Goal: Task Accomplishment & Management: Manage account settings

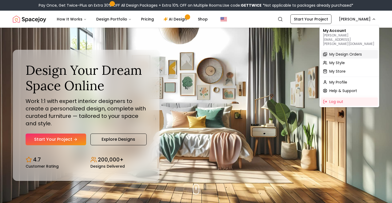
click at [336, 52] on span "My Design Orders" at bounding box center [345, 54] width 33 height 5
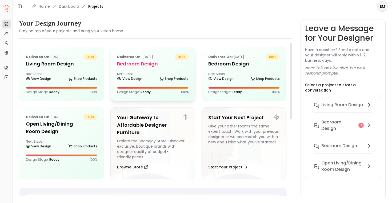
click at [132, 68] on div "Delivered on: [DATE] bliss Bedroom design Next Steps: View Design Shop Products…" at bounding box center [153, 73] width 84 height 53
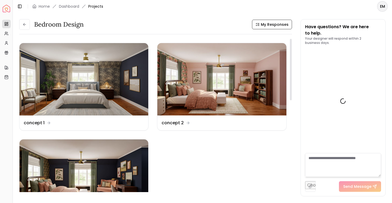
scroll to position [1076, 0]
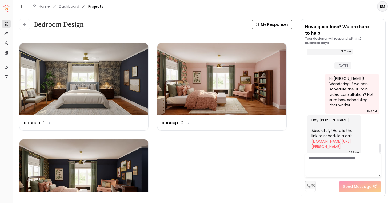
click at [323, 139] on link "[DOMAIN_NAME][URL][PERSON_NAME]" at bounding box center [330, 144] width 39 height 11
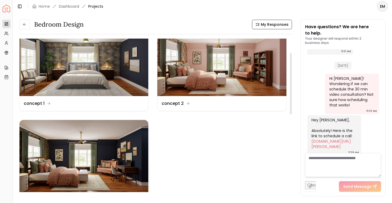
scroll to position [35, 0]
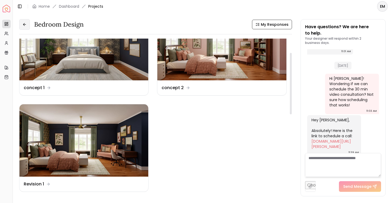
click at [28, 27] on button at bounding box center [24, 24] width 11 height 11
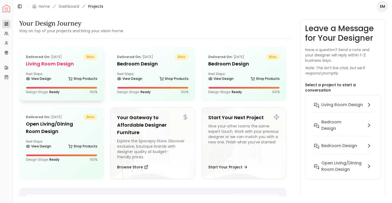
click at [71, 97] on div "Delivered on: [DATE] bliss Living Room design Next Steps: View Design Shop Prod…" at bounding box center [61, 73] width 84 height 53
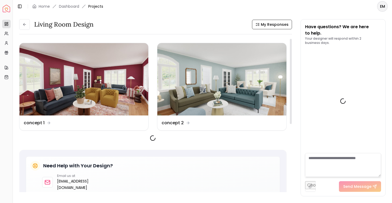
scroll to position [210, 0]
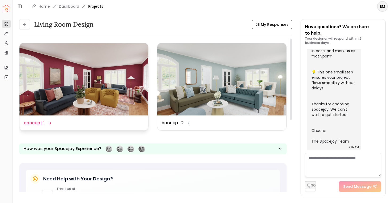
click at [71, 89] on img at bounding box center [83, 79] width 129 height 72
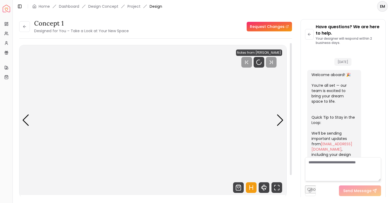
scroll to position [206, 0]
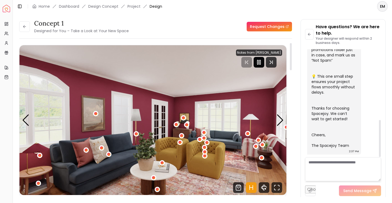
click at [258, 63] on rect "Pause" at bounding box center [257, 62] width 1 height 4
click at [279, 185] on icon "Fullscreen" at bounding box center [276, 188] width 11 height 11
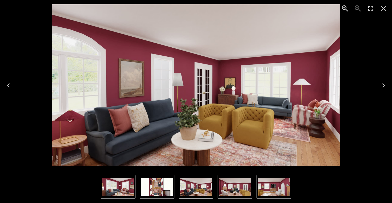
click at [382, 78] on button "Next" at bounding box center [383, 85] width 17 height 21
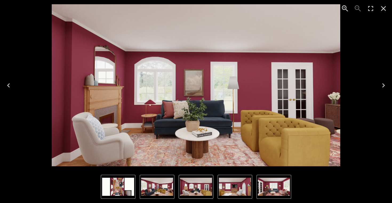
click at [384, 7] on icon "Close" at bounding box center [383, 8] width 5 height 5
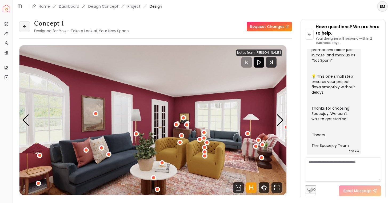
click at [23, 23] on button at bounding box center [24, 26] width 11 height 11
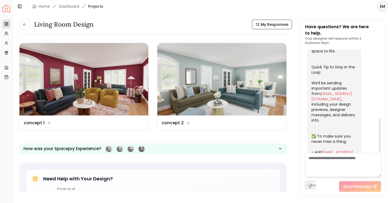
scroll to position [210, 0]
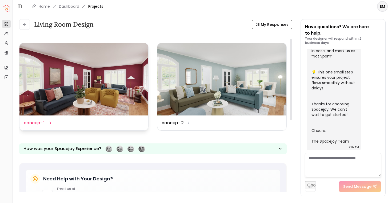
click at [125, 86] on img at bounding box center [83, 79] width 129 height 72
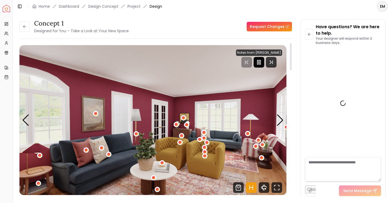
click at [260, 63] on icon "Pause" at bounding box center [259, 62] width 6 height 6
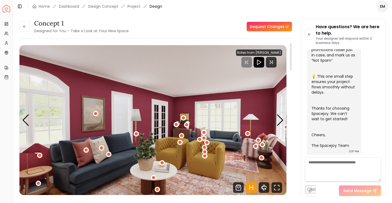
click at [250, 192] on icon "Hotspots Toggle" at bounding box center [251, 188] width 11 height 11
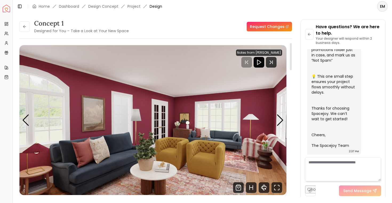
click at [285, 123] on img "1 / 6" at bounding box center [152, 120] width 267 height 150
click at [280, 123] on div "Next slide" at bounding box center [279, 121] width 7 height 12
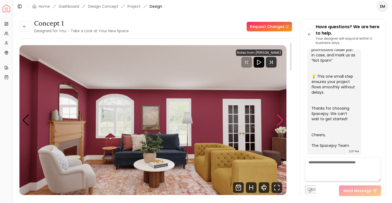
click at [278, 121] on div "Next slide" at bounding box center [279, 121] width 7 height 12
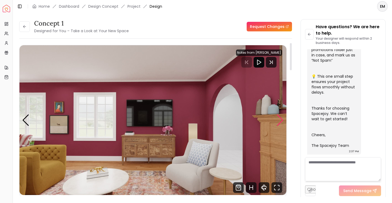
click at [278, 121] on div "Next slide" at bounding box center [279, 121] width 7 height 12
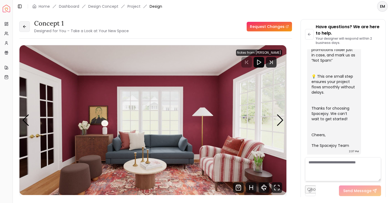
click at [22, 27] on button at bounding box center [24, 26] width 11 height 11
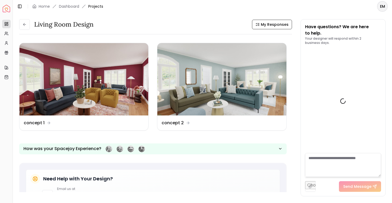
scroll to position [210, 0]
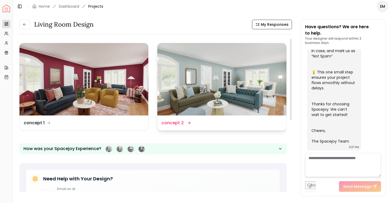
click at [187, 92] on img at bounding box center [221, 79] width 129 height 72
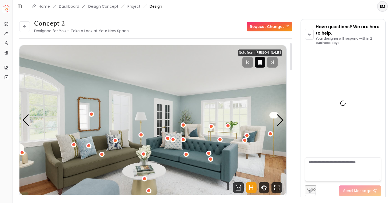
click at [257, 63] on div at bounding box center [259, 62] width 11 height 11
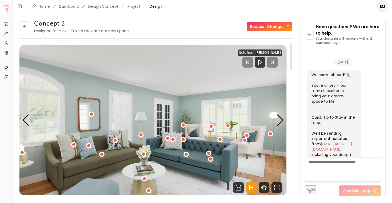
scroll to position [206, 0]
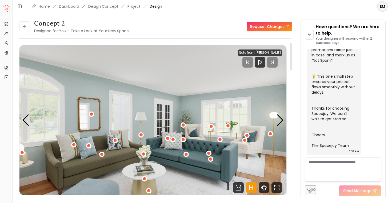
click at [251, 191] on icon "Hotspots Toggle" at bounding box center [251, 188] width 11 height 11
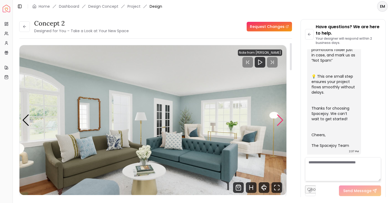
click at [278, 120] on div "Next slide" at bounding box center [279, 121] width 7 height 12
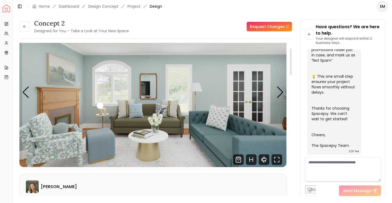
scroll to position [30, 0]
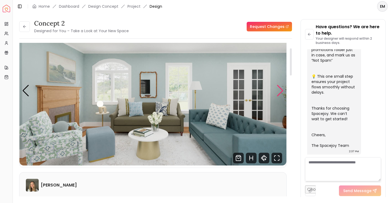
click at [282, 91] on div "Next slide" at bounding box center [279, 91] width 7 height 12
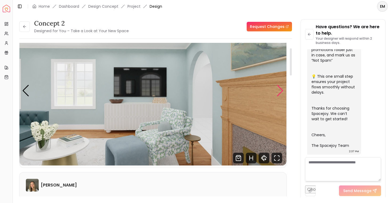
click at [282, 91] on div "Next slide" at bounding box center [279, 91] width 7 height 12
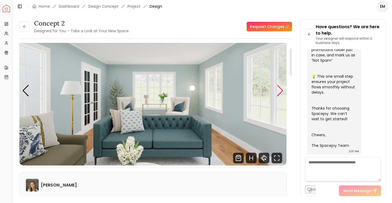
click at [282, 91] on div "Next slide" at bounding box center [279, 91] width 7 height 12
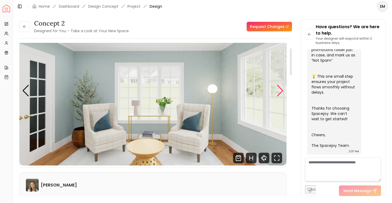
click at [282, 91] on div "Next slide" at bounding box center [279, 91] width 7 height 12
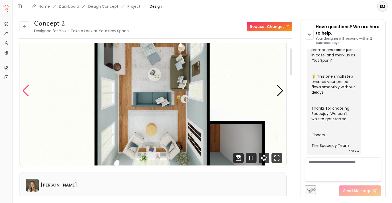
click at [22, 88] on div "Previous slide" at bounding box center [25, 91] width 7 height 12
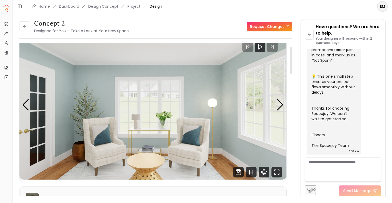
scroll to position [17, 0]
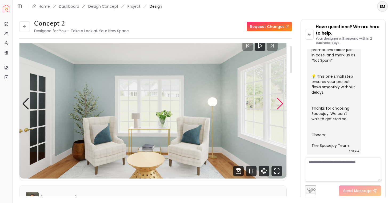
click at [280, 106] on div "Next slide" at bounding box center [279, 104] width 7 height 12
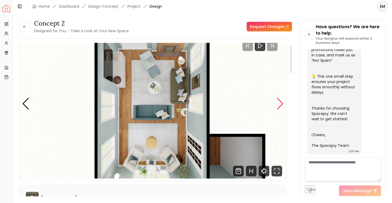
click at [280, 106] on div "Next slide" at bounding box center [279, 104] width 7 height 12
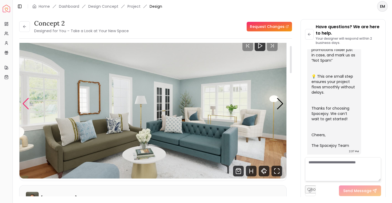
click at [29, 100] on div "Previous slide" at bounding box center [25, 104] width 7 height 12
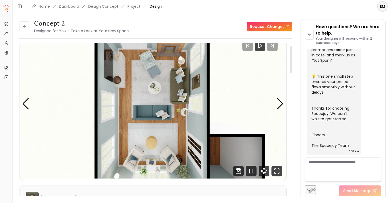
click at [22, 107] on img "6 / 6" at bounding box center [152, 104] width 267 height 150
click at [22, 103] on img "6 / 6" at bounding box center [152, 104] width 267 height 150
click at [26, 103] on div "Previous slide" at bounding box center [25, 104] width 7 height 12
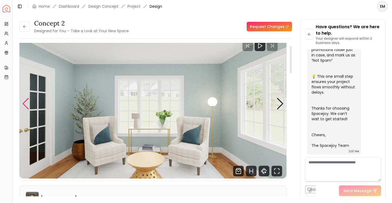
click at [26, 103] on div "Previous slide" at bounding box center [25, 104] width 7 height 12
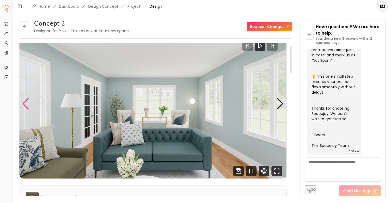
click at [26, 103] on div "Previous slide" at bounding box center [25, 104] width 7 height 12
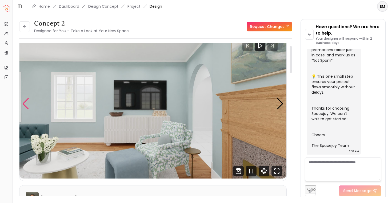
click at [26, 103] on div "Previous slide" at bounding box center [25, 104] width 7 height 12
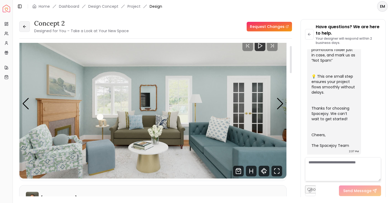
click at [27, 28] on button at bounding box center [24, 26] width 11 height 11
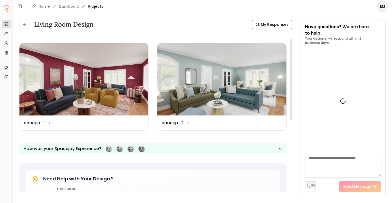
scroll to position [210, 0]
